Goal: Information Seeking & Learning: Learn about a topic

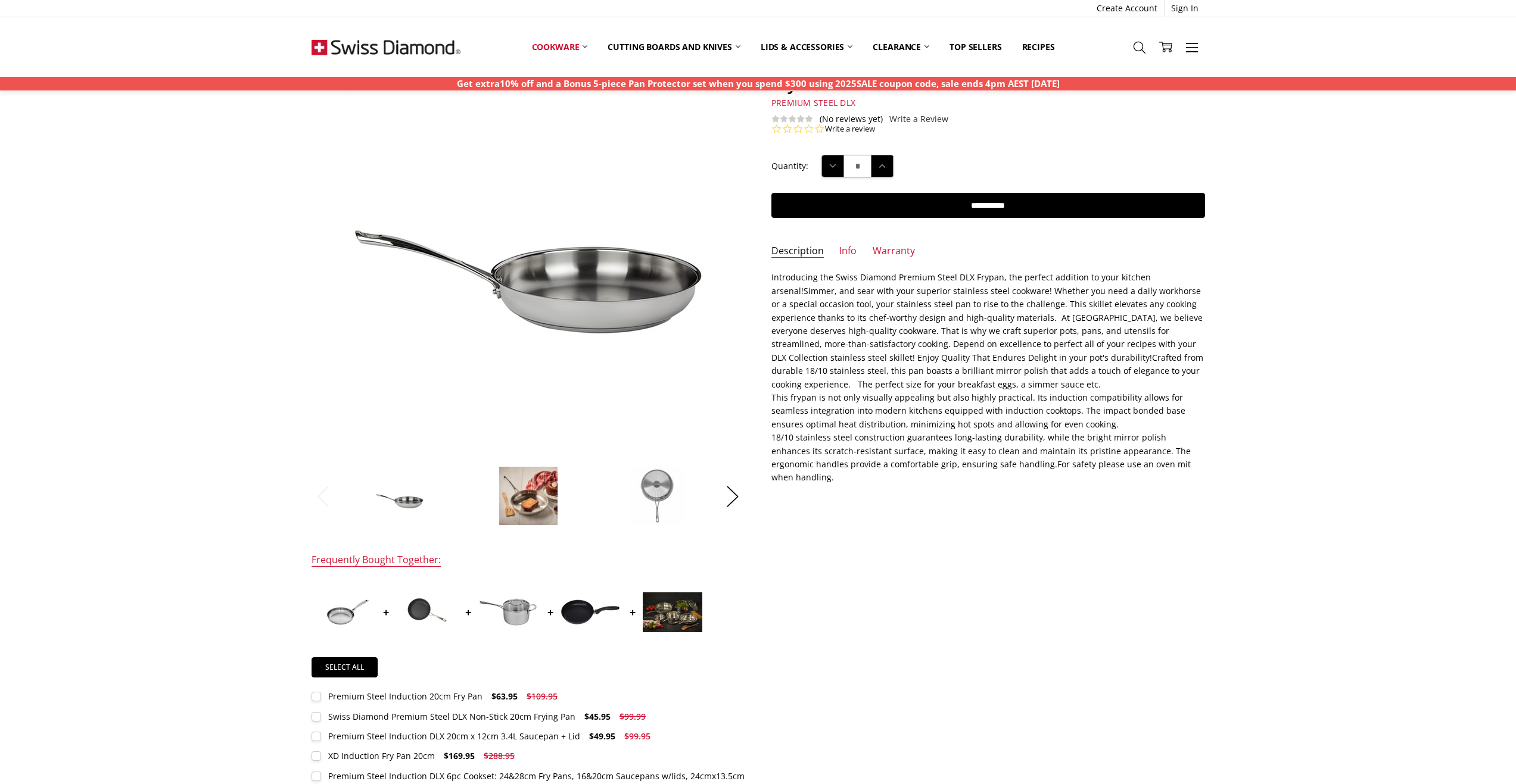
scroll to position [119, 0]
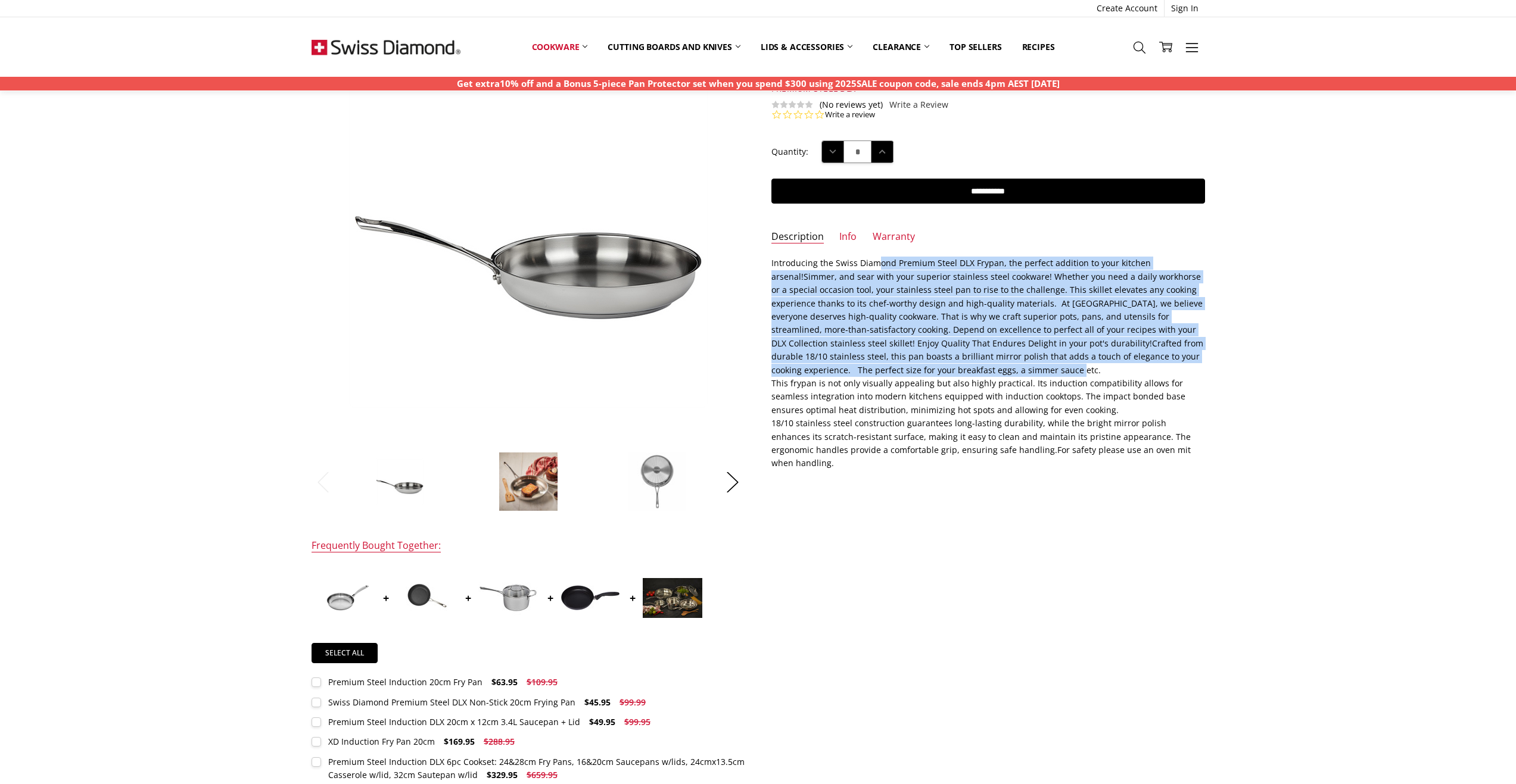
drag, startPoint x: 873, startPoint y: 265, endPoint x: 1015, endPoint y: 367, distance: 174.8
click at [1015, 367] on p "Introducing the Swiss Diamond Premium Steel DLX Frypan, the perfect addition to…" at bounding box center [988, 363] width 433 height 213
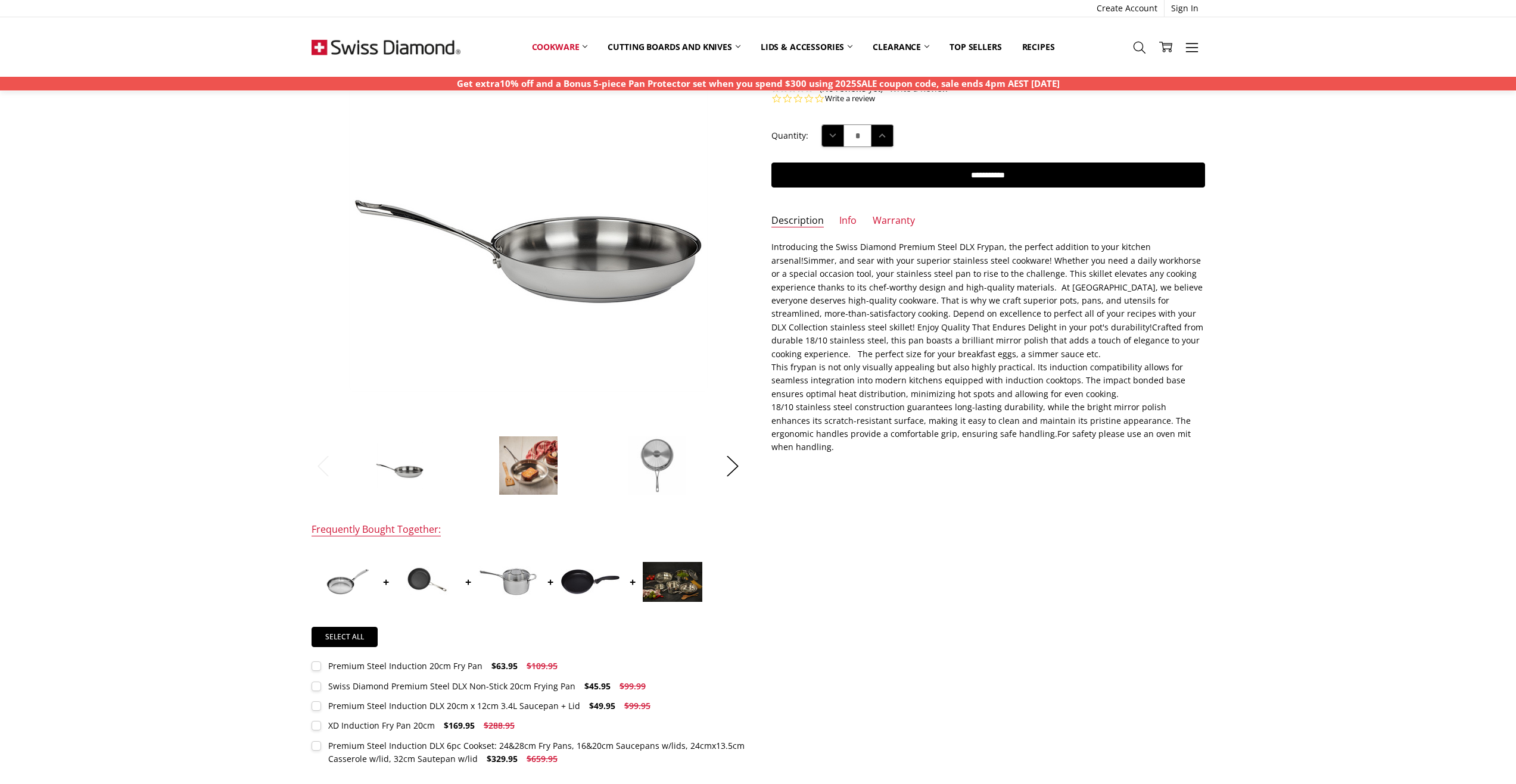
scroll to position [0, 0]
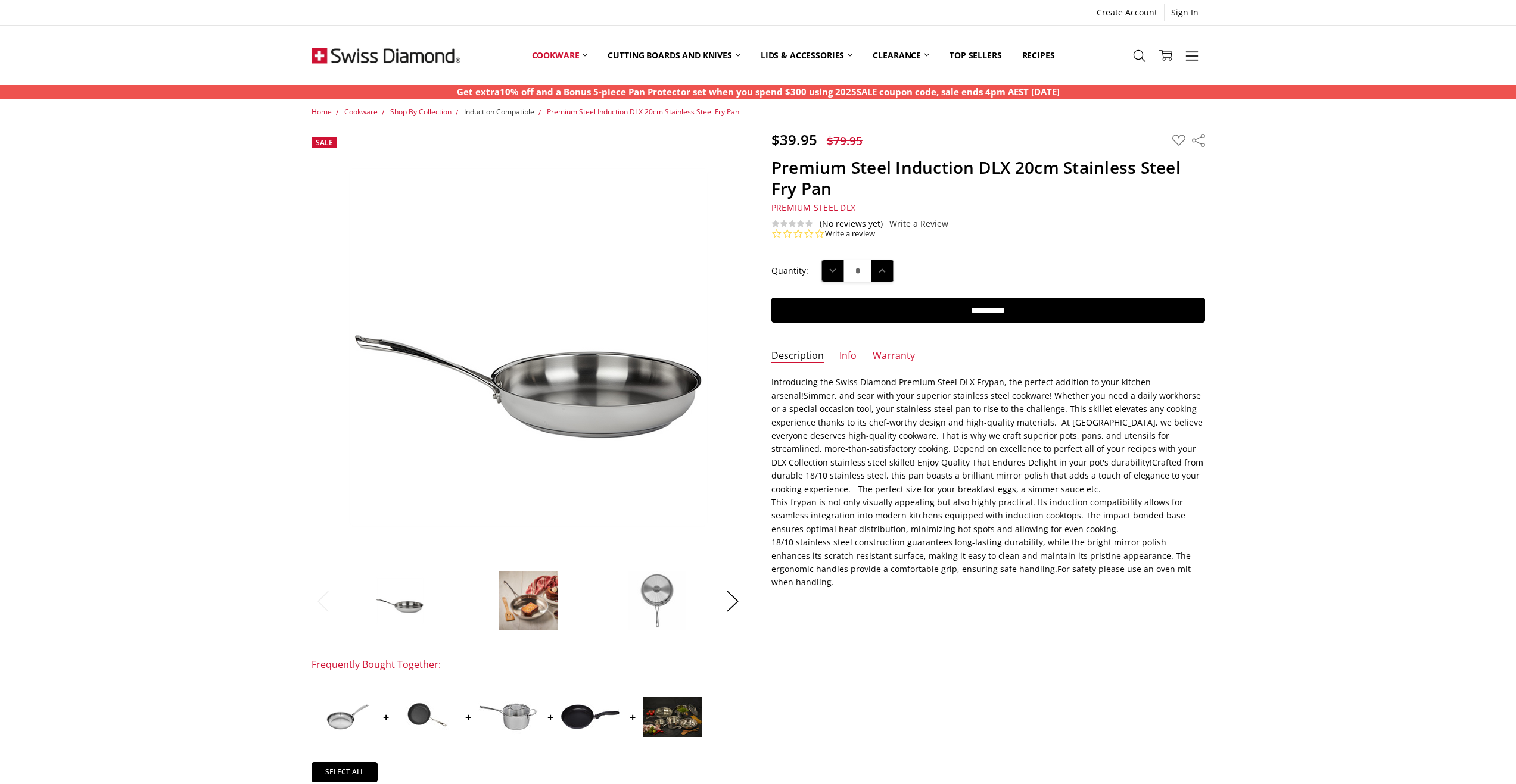
click at [509, 110] on span "Induction Compatible" at bounding box center [499, 112] width 70 height 10
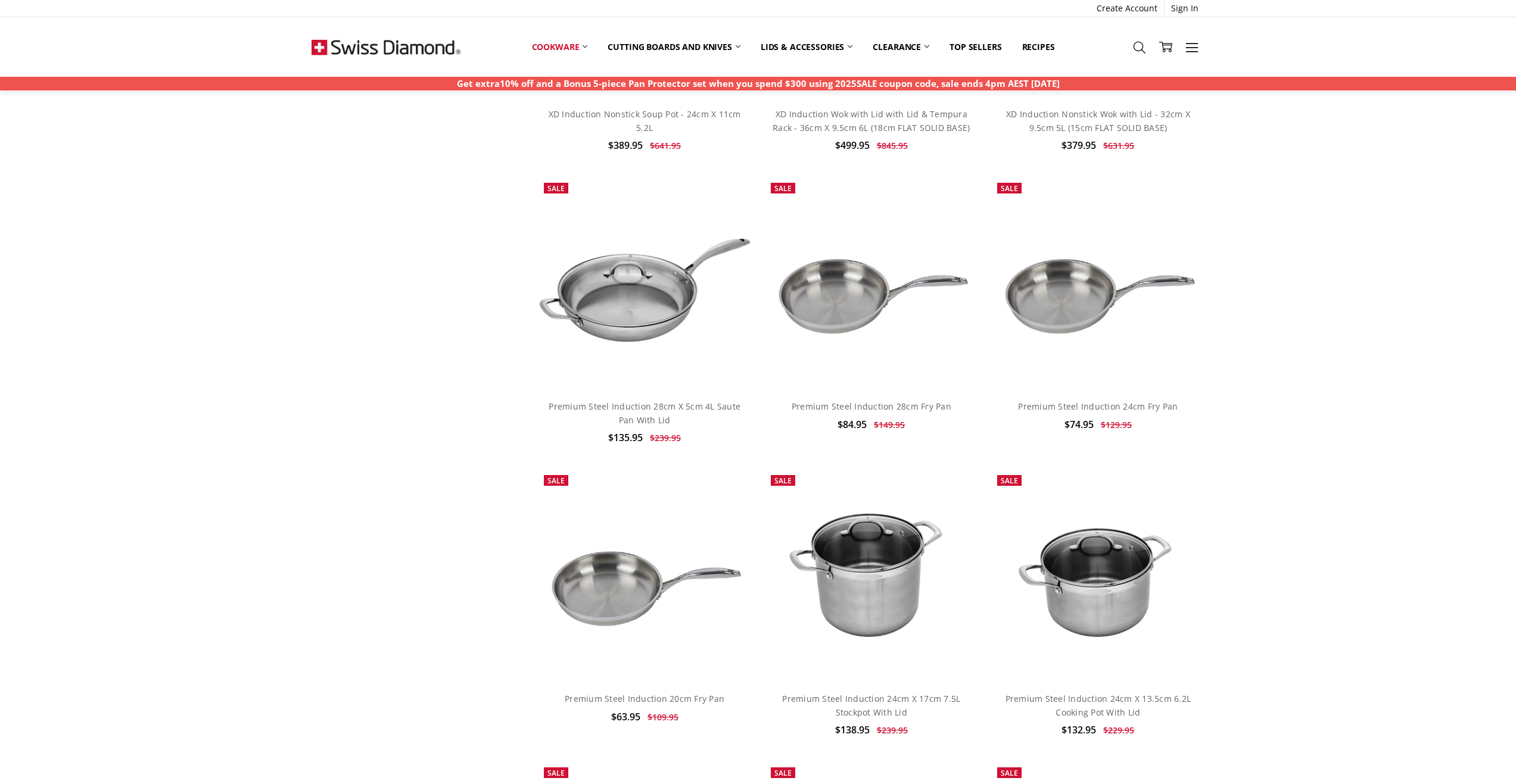
scroll to position [3215, 0]
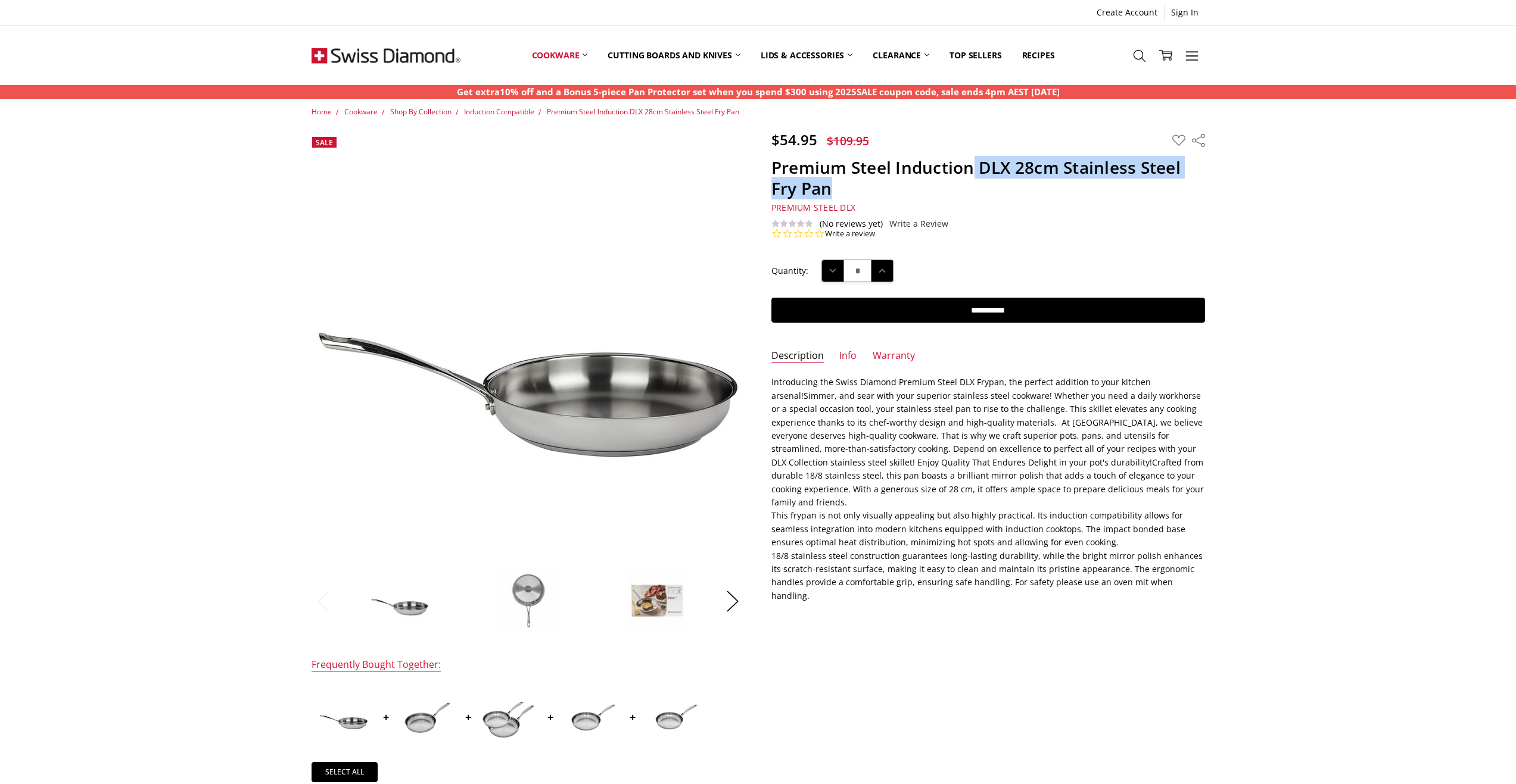
drag, startPoint x: 972, startPoint y: 161, endPoint x: 1001, endPoint y: 179, distance: 34.1
click at [1001, 179] on h1 "Premium Steel Induction DLX 28cm Stainless Steel Fry Pan" at bounding box center [988, 178] width 433 height 42
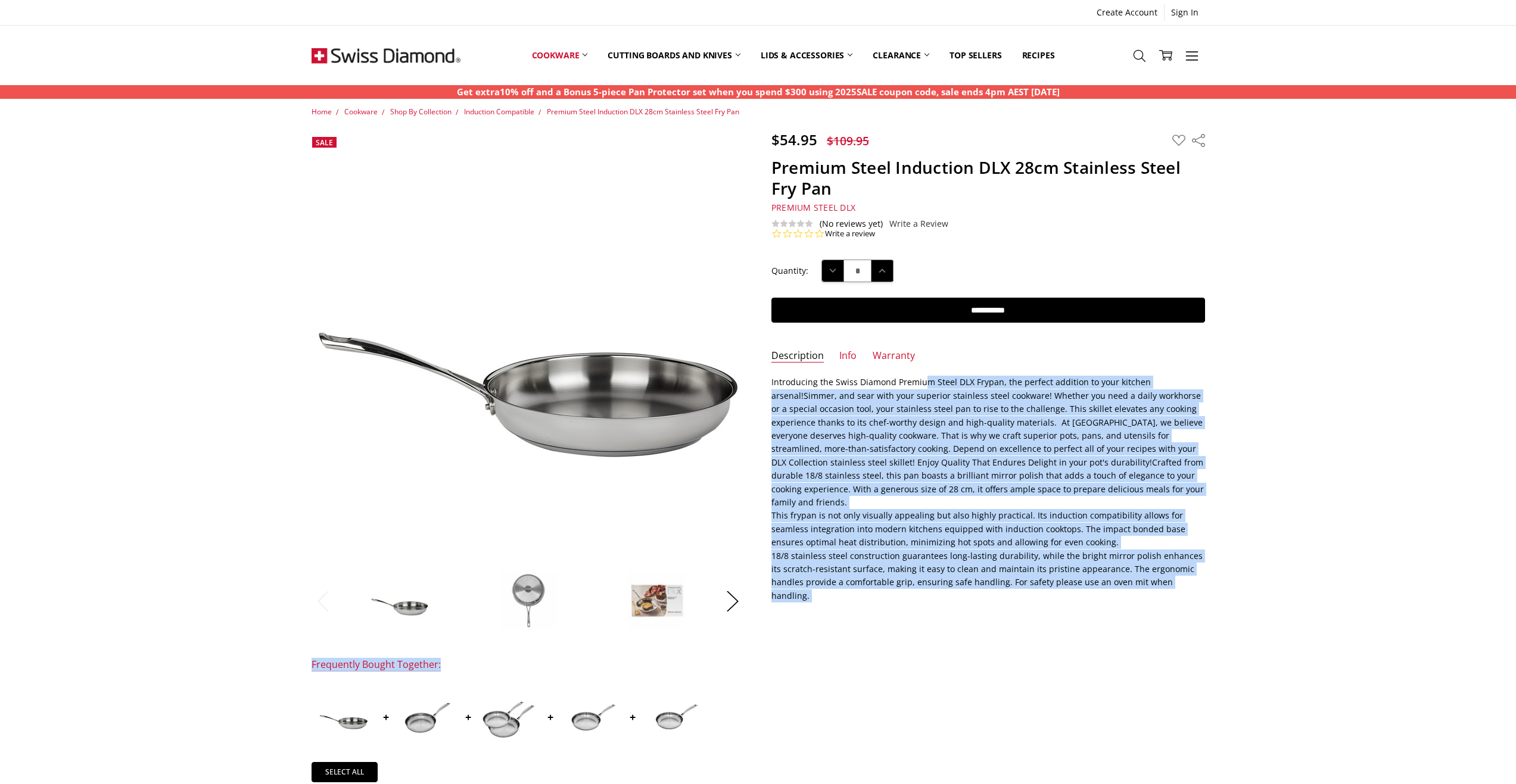
drag, startPoint x: 937, startPoint y: 380, endPoint x: 1015, endPoint y: 378, distance: 78.0
click at [1014, 377] on span "Introducing the Swiss Diamond Premium Steel DLX Frypan, the perfect addition to…" at bounding box center [961, 388] width 379 height 24
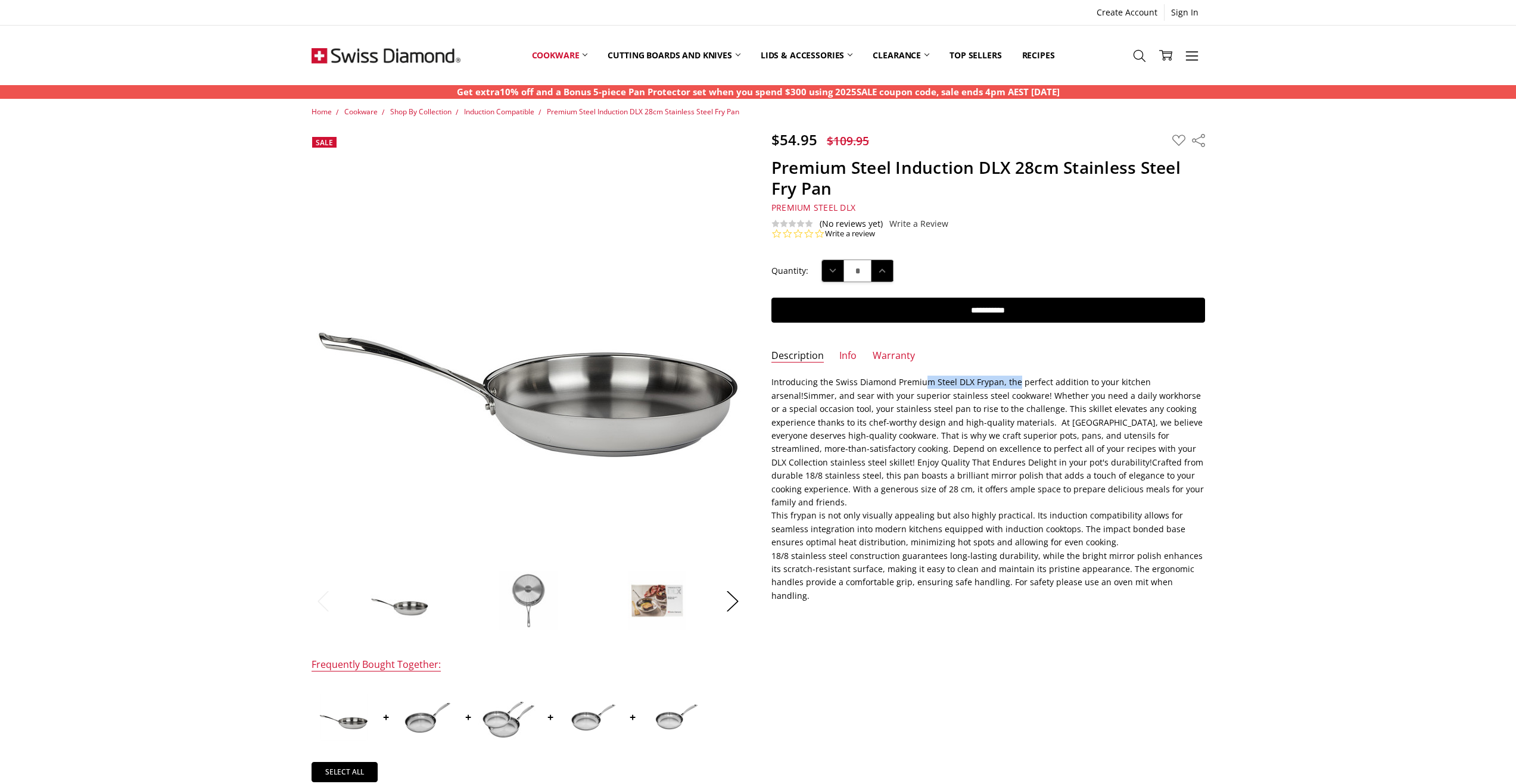
click at [1016, 378] on span "Introducing the Swiss Diamond Premium Steel DLX Frypan, the perfect addition to…" at bounding box center [961, 388] width 379 height 24
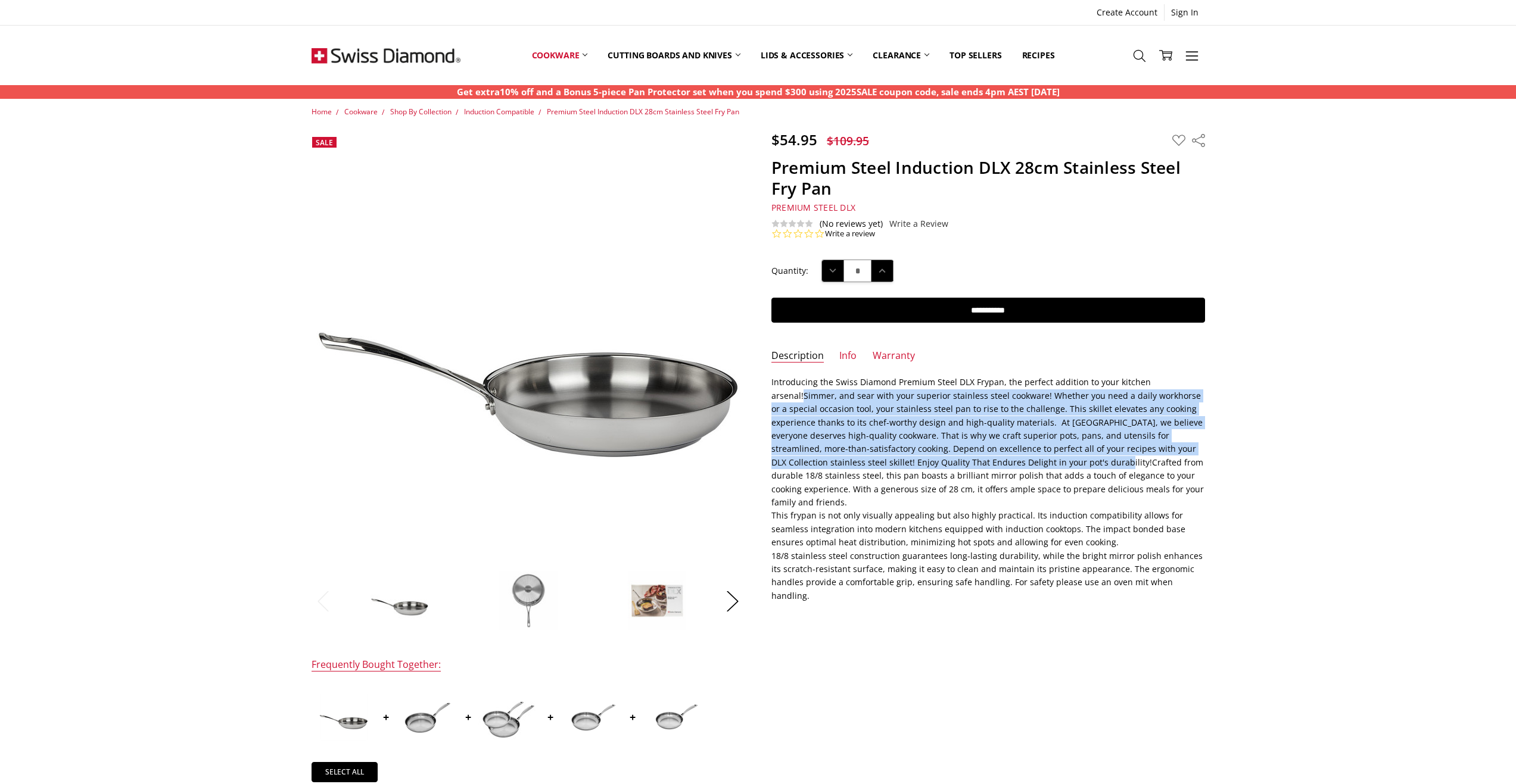
drag, startPoint x: 771, startPoint y: 397, endPoint x: 1017, endPoint y: 457, distance: 253.2
click at [1017, 457] on span "Simmer, and sear with your superior stainless steel cookware! Whether you need …" at bounding box center [987, 449] width 432 height 118
click at [1019, 457] on span "Simmer, and sear with your superior stainless steel cookware! Whether you need …" at bounding box center [987, 449] width 432 height 118
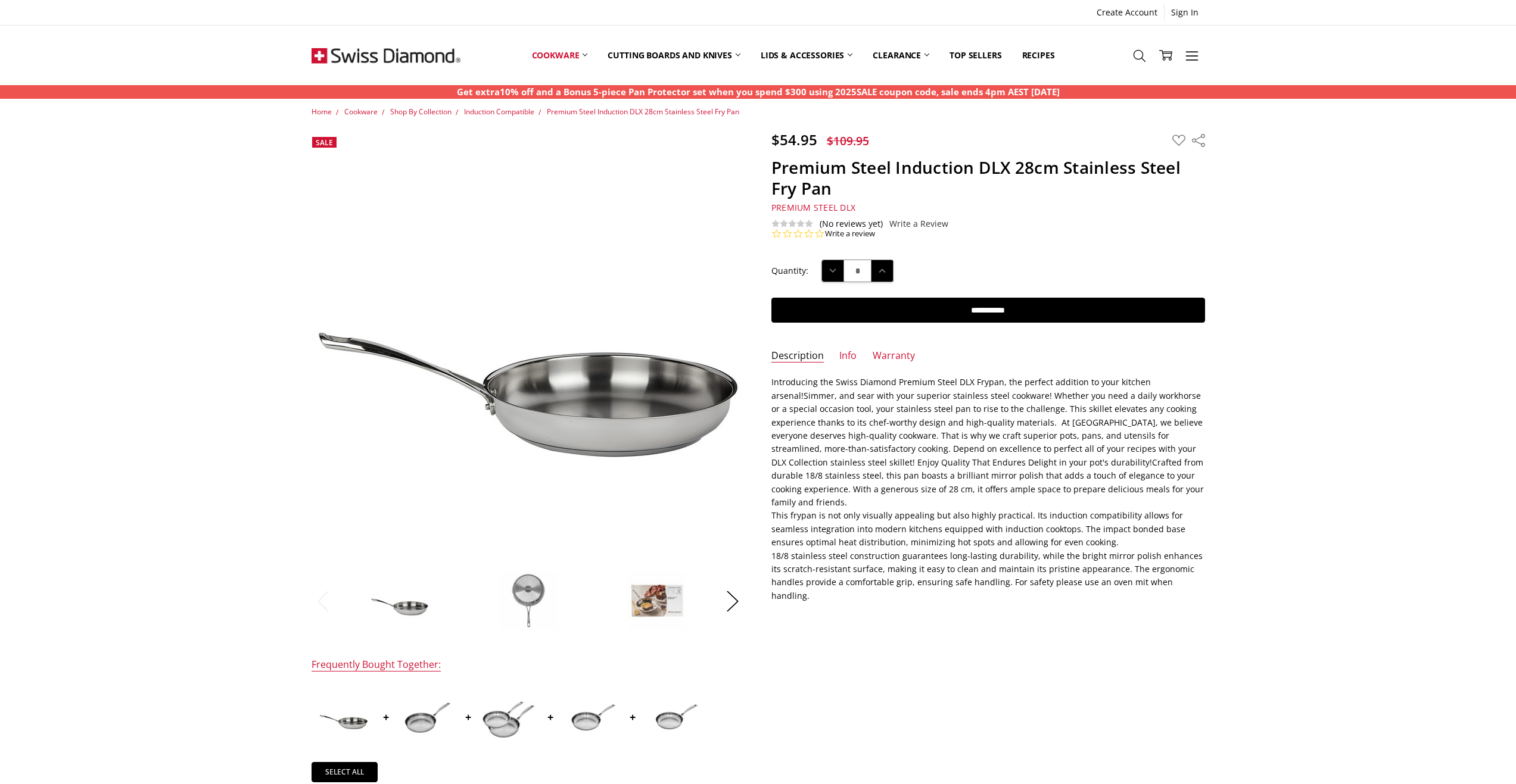
click at [1112, 465] on span "Simmer, and sear with your superior stainless steel cookware! Whether you need …" at bounding box center [987, 449] width 432 height 118
drag, startPoint x: 787, startPoint y: 488, endPoint x: 1137, endPoint y: 492, distance: 350.0
click at [1137, 492] on p "Introducing the Swiss Diamond Premium Steel DLX Frypan, the perfect addition to…" at bounding box center [988, 489] width 433 height 227
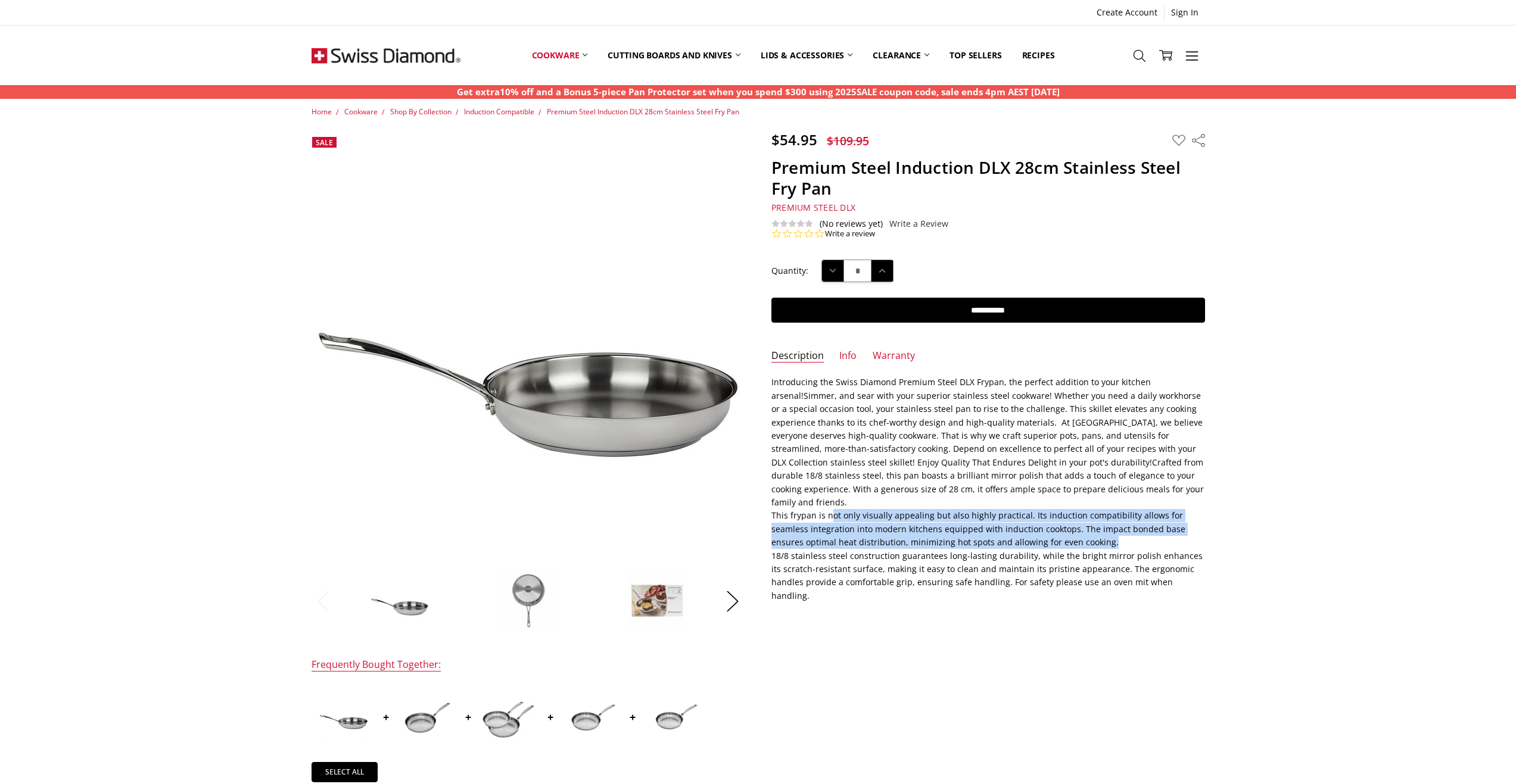
drag, startPoint x: 828, startPoint y: 505, endPoint x: 1126, endPoint y: 527, distance: 298.8
click at [1126, 527] on p "Introducing the Swiss Diamond Premium Steel DLX Frypan, the perfect addition to…" at bounding box center [988, 489] width 433 height 227
drag, startPoint x: 1053, startPoint y: 516, endPoint x: 1053, endPoint y: 524, distance: 8.0
click at [1053, 524] on p "Introducing the Swiss Diamond Premium Steel DLX Frypan, the perfect addition to…" at bounding box center [988, 489] width 433 height 227
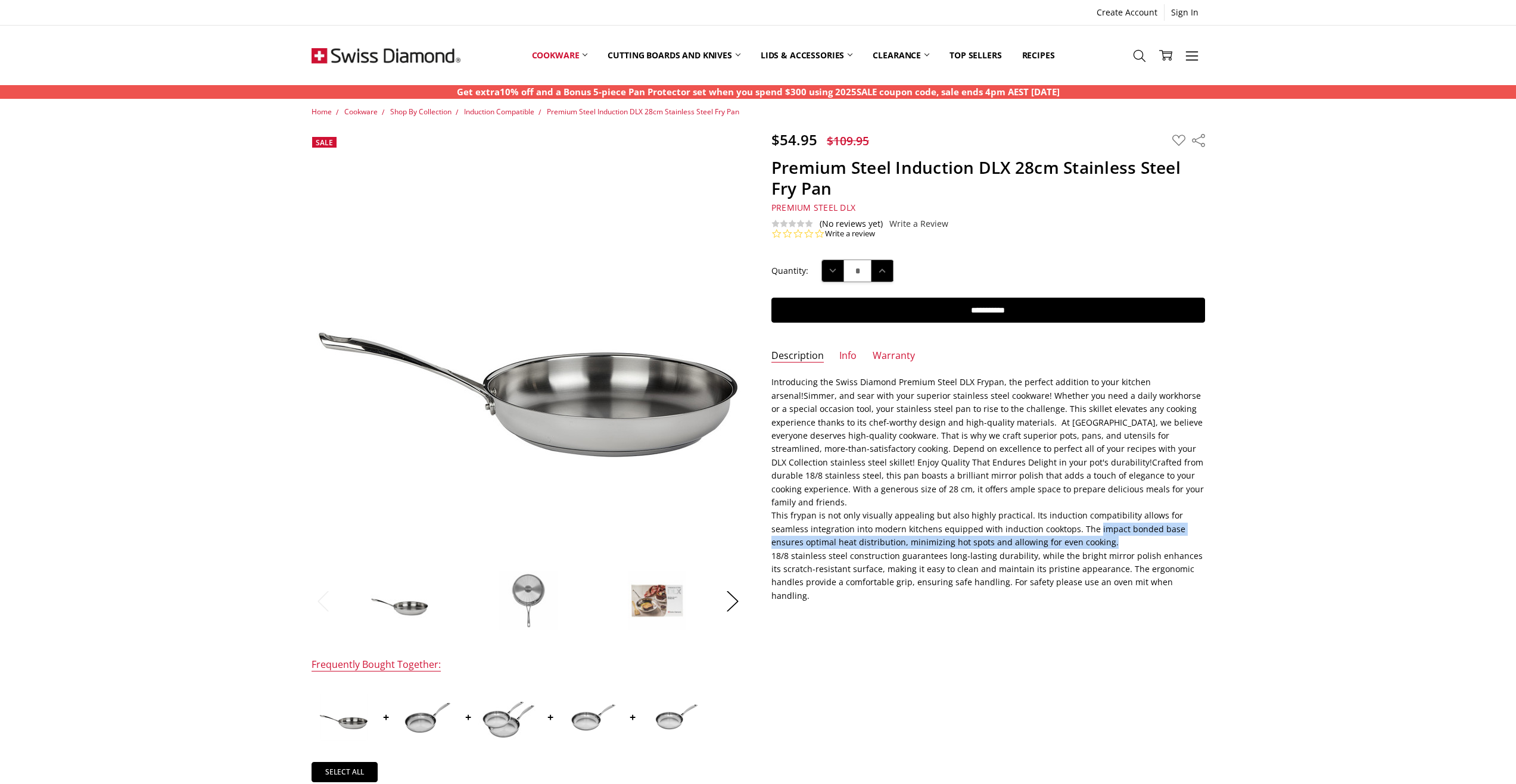
click at [1053, 524] on p "Introducing the Swiss Diamond Premium Steel DLX Frypan, the perfect addition to…" at bounding box center [988, 489] width 433 height 227
drag, startPoint x: 1066, startPoint y: 524, endPoint x: 1199, endPoint y: 581, distance: 144.7
click at [1199, 581] on section "Description Introducing the Swiss Diamond Premium Steel DLX Frypan, the perfect…" at bounding box center [988, 493] width 460 height 235
click at [1145, 514] on span "This frypan is not only visually appealing but also highly practical. Its induc…" at bounding box center [978, 528] width 414 height 38
